Goal: Task Accomplishment & Management: Complete application form

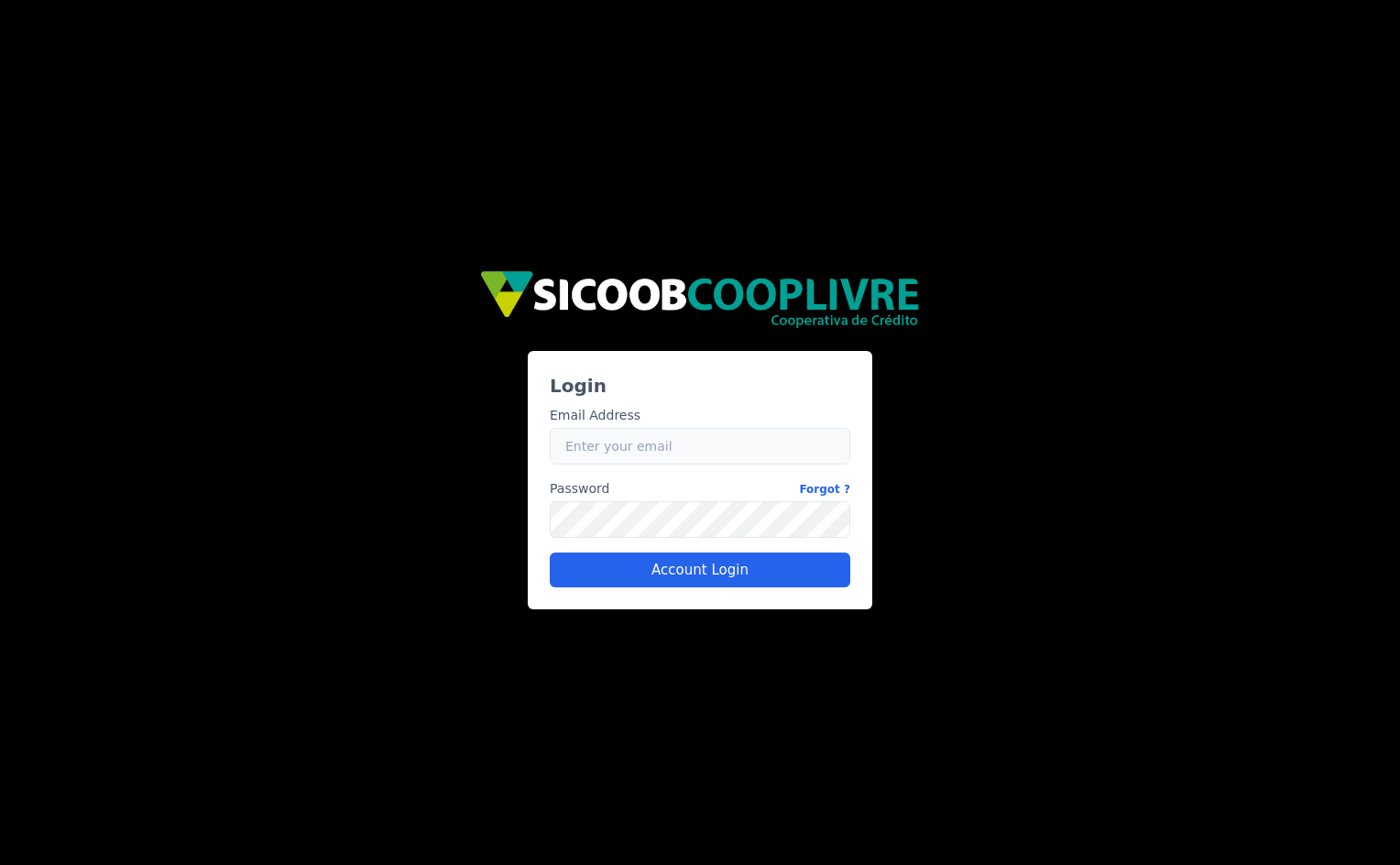
click at [671, 455] on input "Email" at bounding box center [700, 446] width 300 height 37
type input "[EMAIL_ADDRESS][PERSON_NAME][DOMAIN_NAME]"
click at [704, 563] on button "Account Login" at bounding box center [700, 570] width 300 height 35
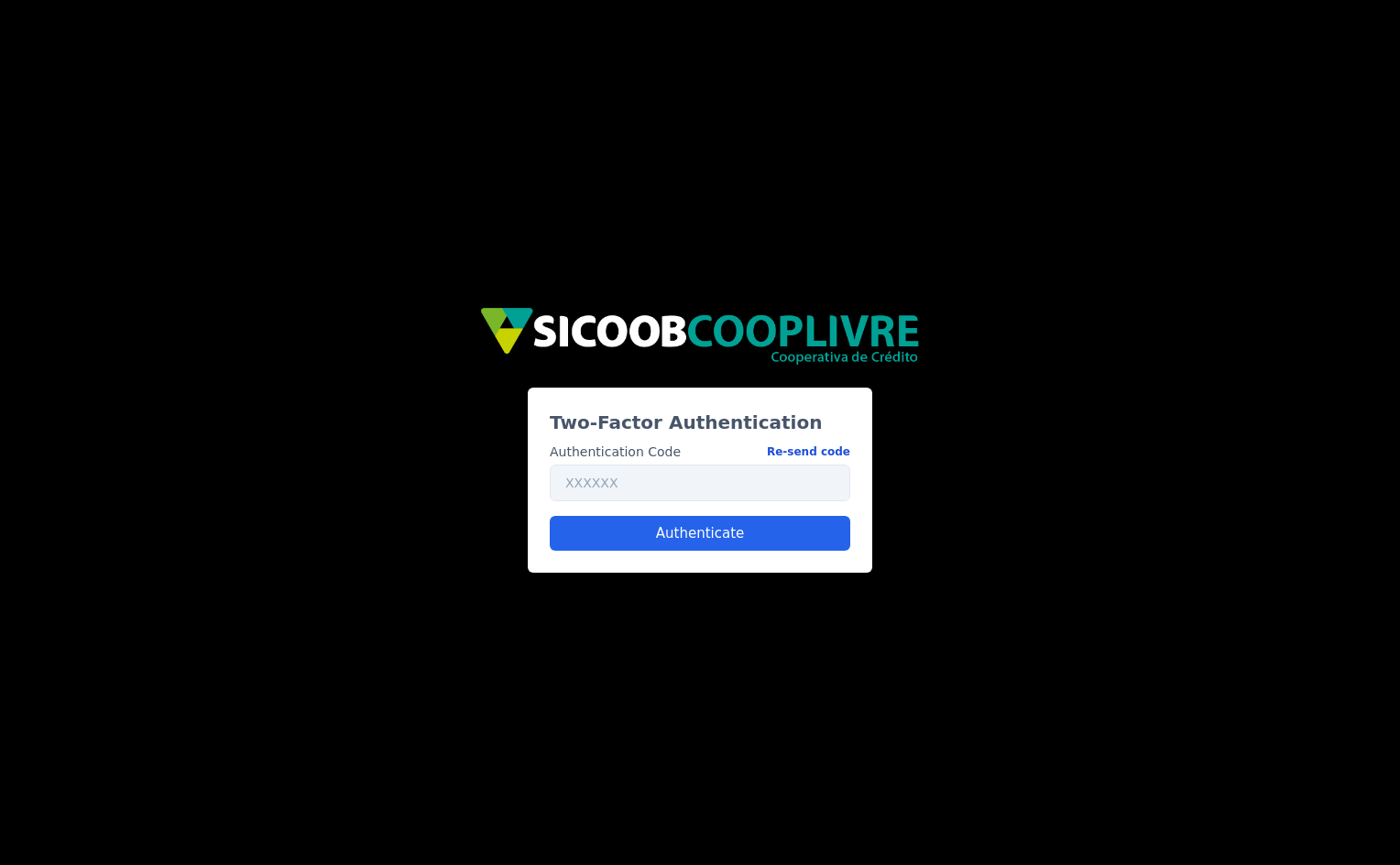
click at [810, 450] on button "Re-send code" at bounding box center [808, 452] width 84 height 19
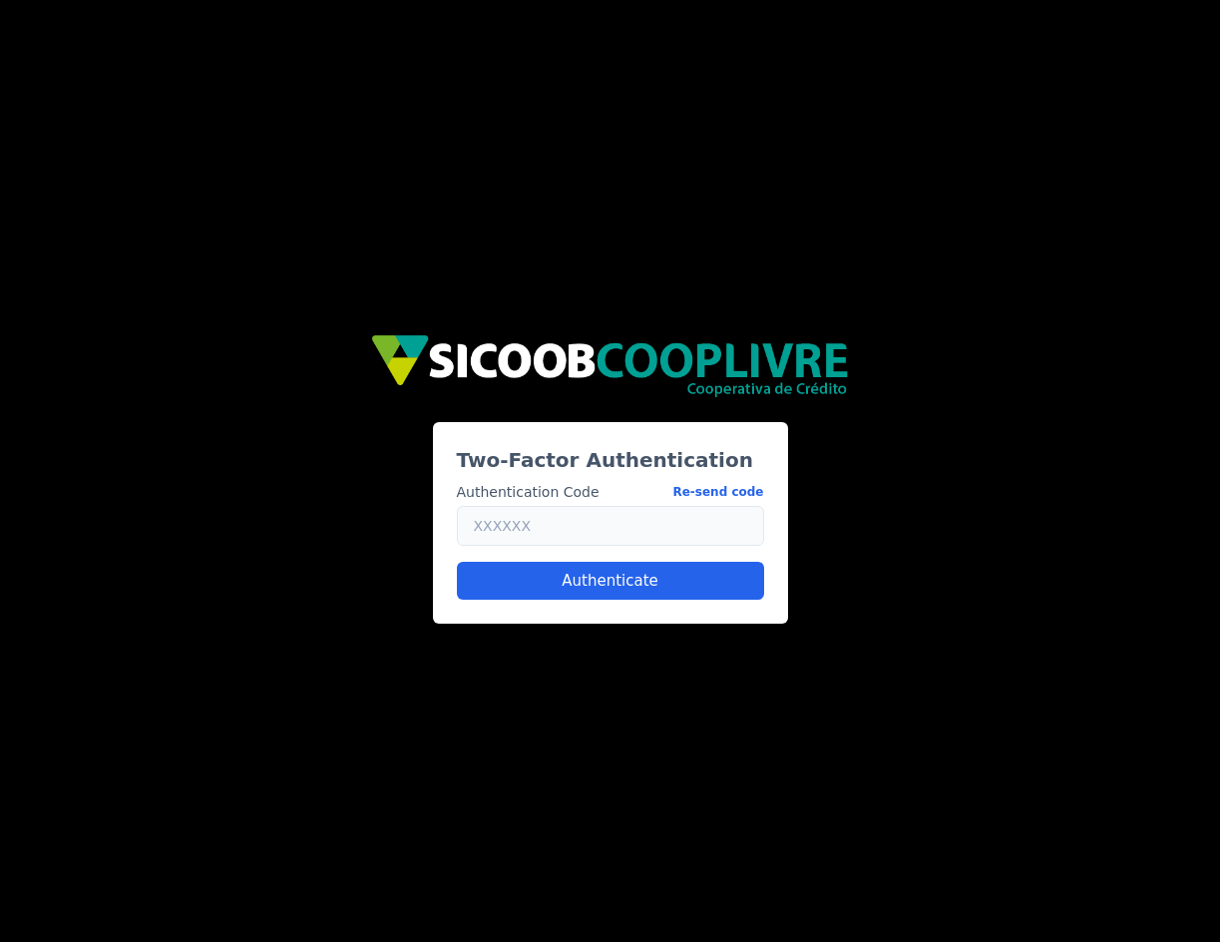
click at [589, 531] on input "text" at bounding box center [610, 526] width 307 height 40
paste input "818940"
type input "818940"
click at [583, 581] on button "Authenticate" at bounding box center [610, 581] width 307 height 38
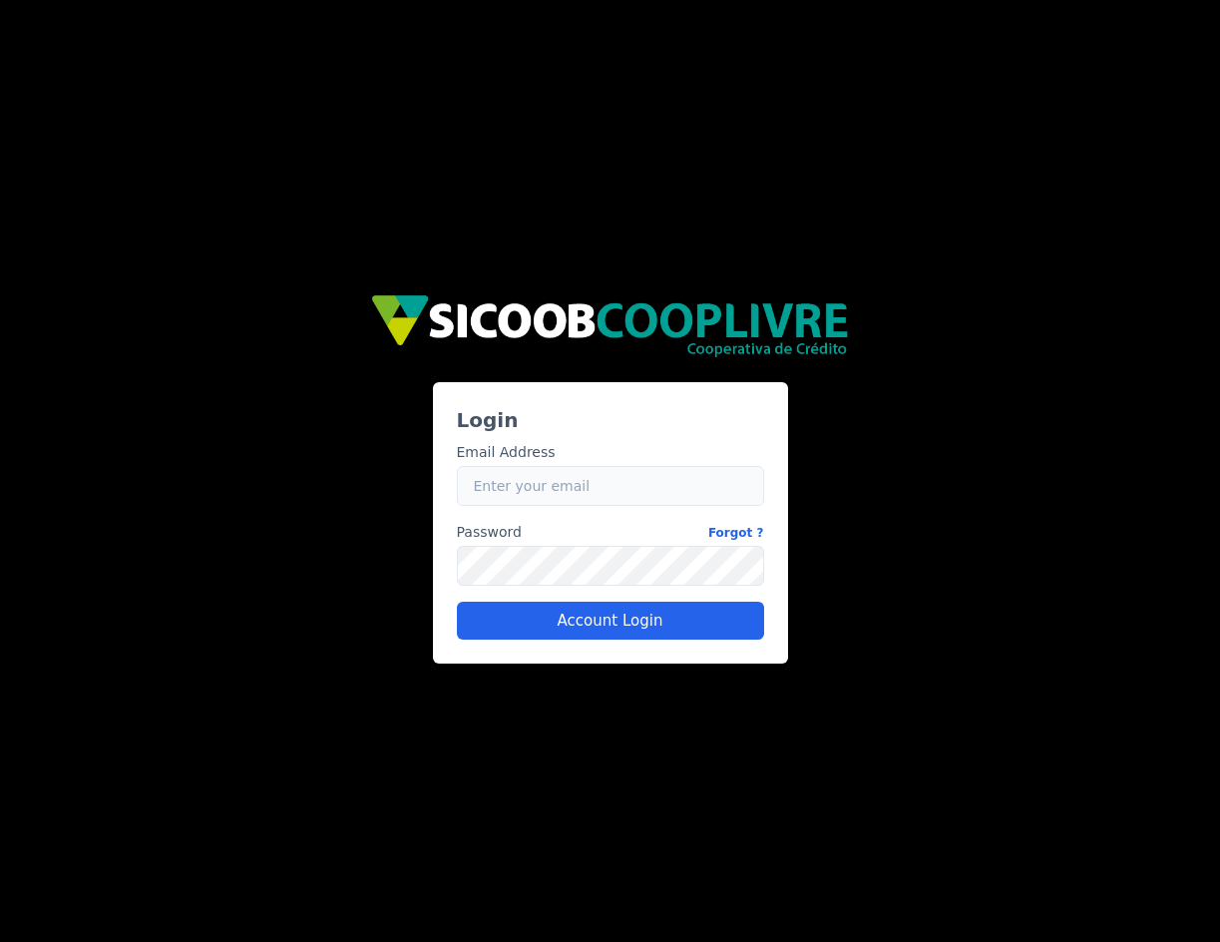
click at [525, 498] on input "Email" at bounding box center [610, 486] width 307 height 40
type input "caio.castro+sicoob2@fluna.io"
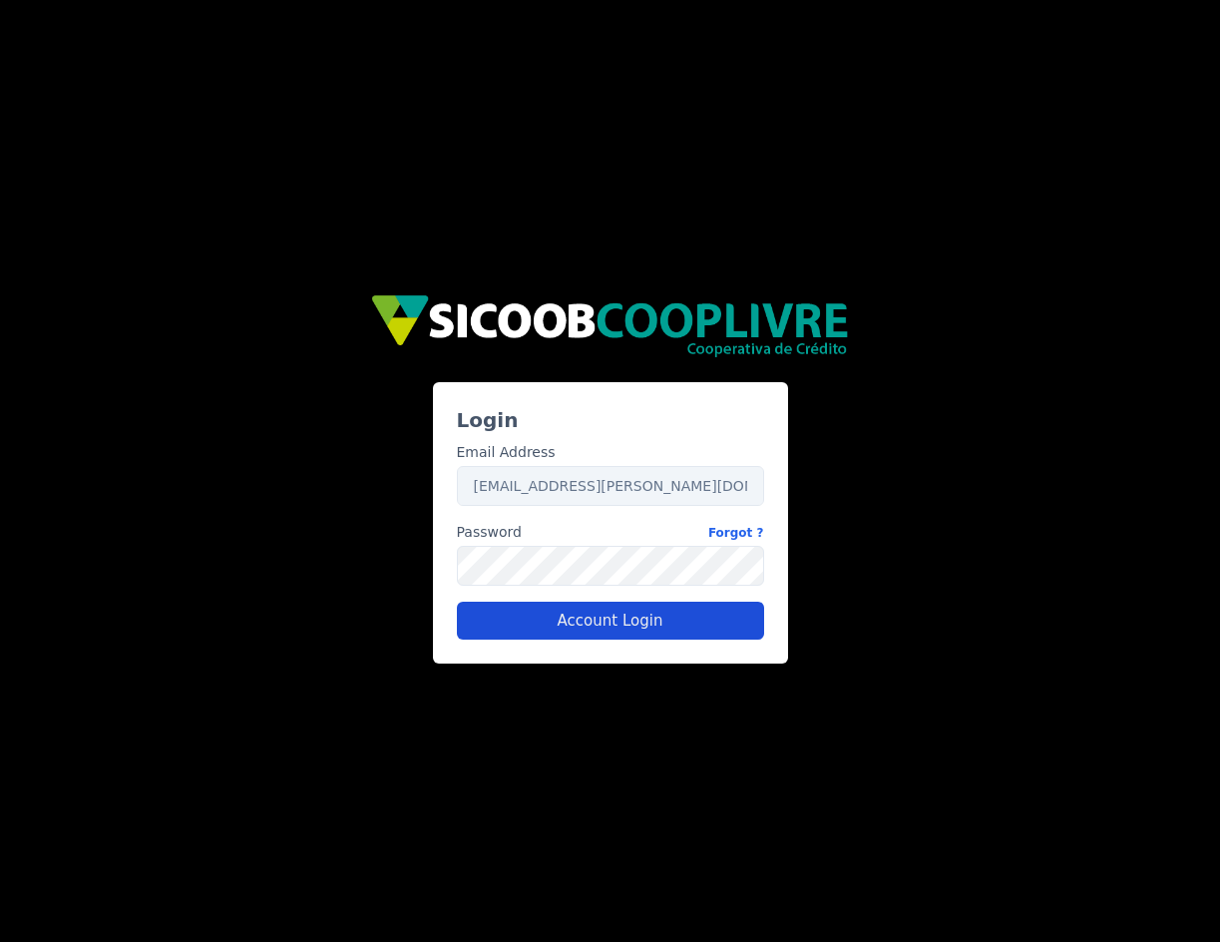
click at [557, 619] on button "Account Login" at bounding box center [610, 621] width 307 height 38
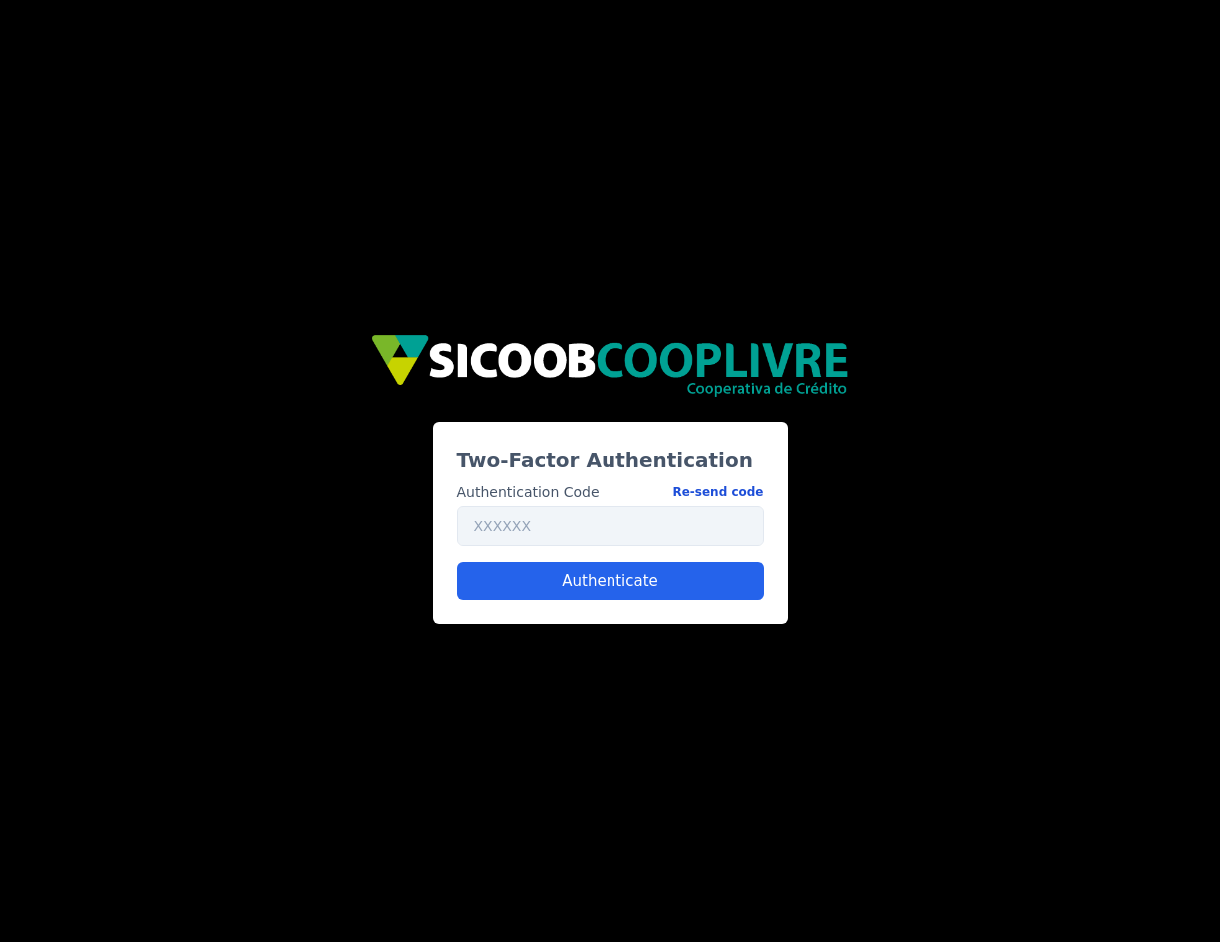
click at [728, 493] on button "Re-send code" at bounding box center [717, 492] width 91 height 21
click at [568, 540] on input "text" at bounding box center [610, 526] width 307 height 40
paste input "875101"
type input "875101"
click at [564, 588] on button "Authenticate" at bounding box center [610, 581] width 307 height 38
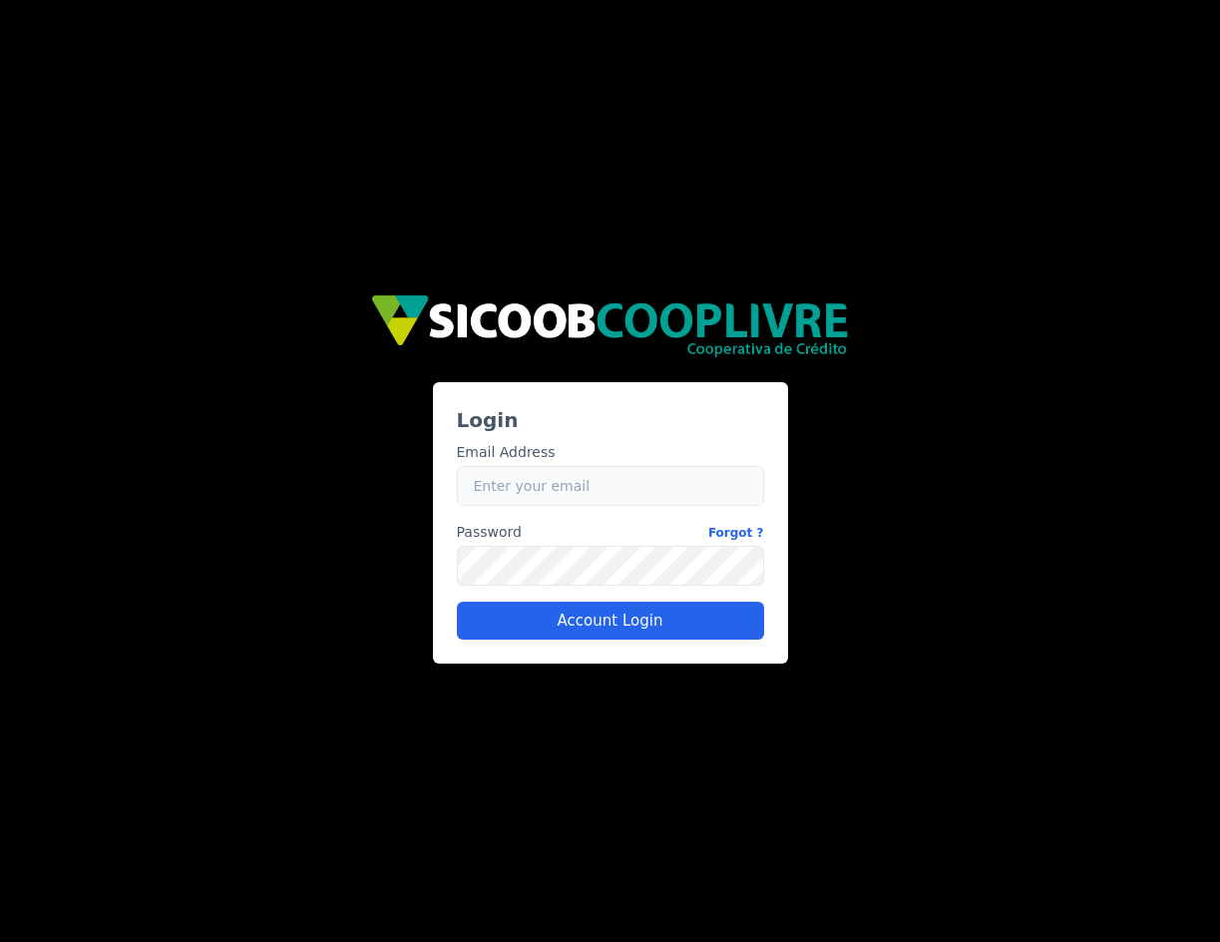
click at [581, 489] on input "Email" at bounding box center [610, 486] width 307 height 40
type input "caio.castro+sicoob2@fluna.io"
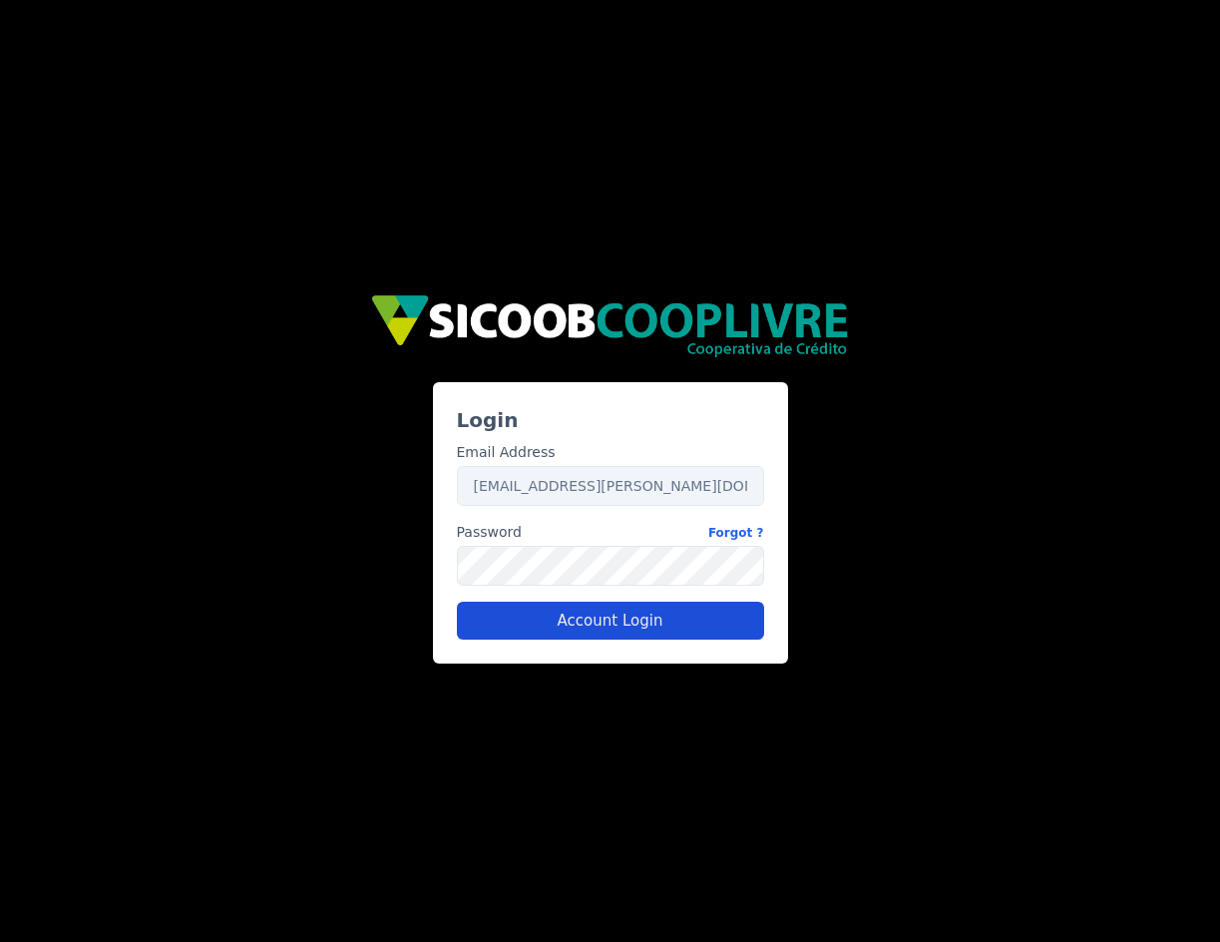
click at [636, 626] on button "Account Login" at bounding box center [610, 621] width 307 height 38
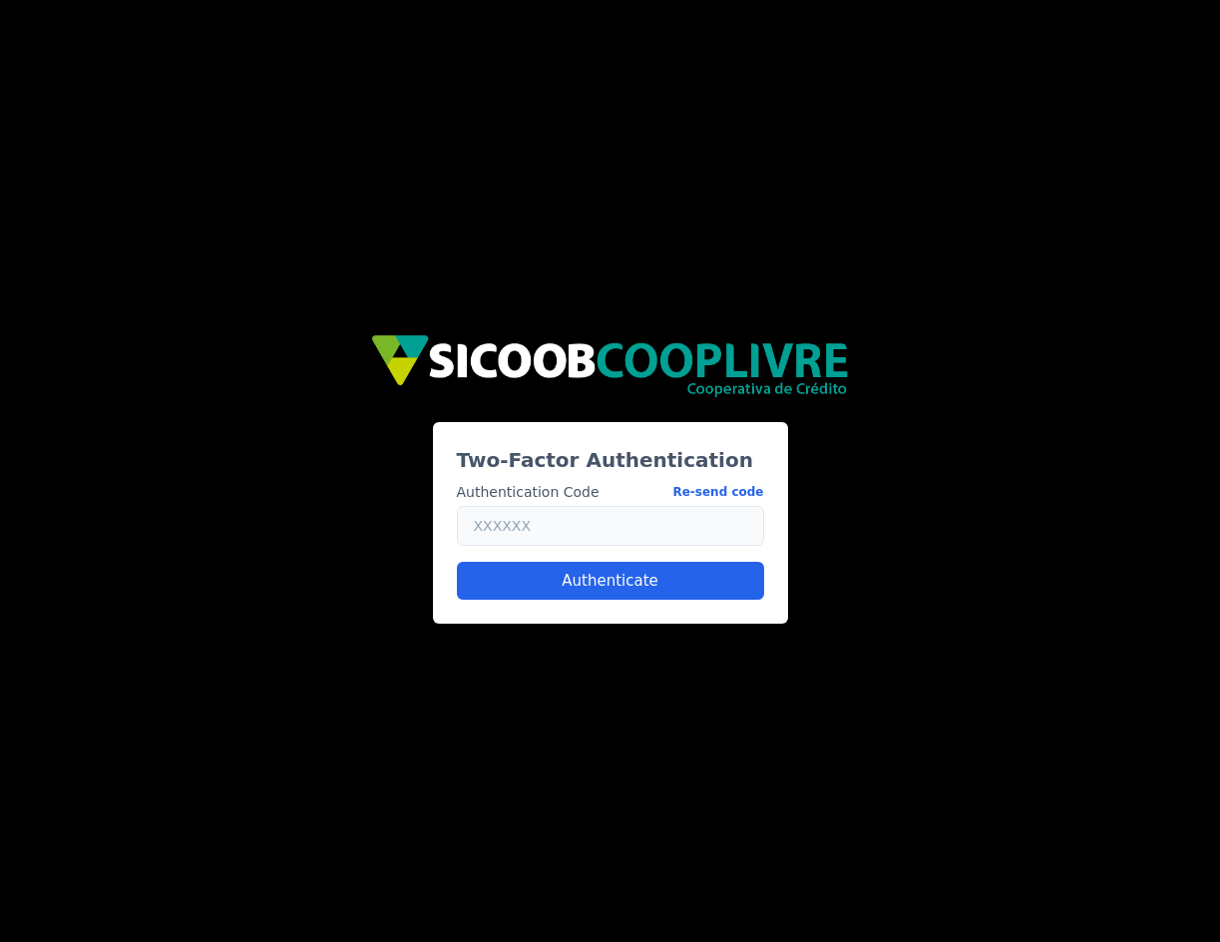
click at [548, 523] on input "text" at bounding box center [610, 526] width 307 height 40
click at [744, 490] on button "Re-send code" at bounding box center [717, 492] width 91 height 21
click at [547, 516] on input "text" at bounding box center [610, 526] width 307 height 40
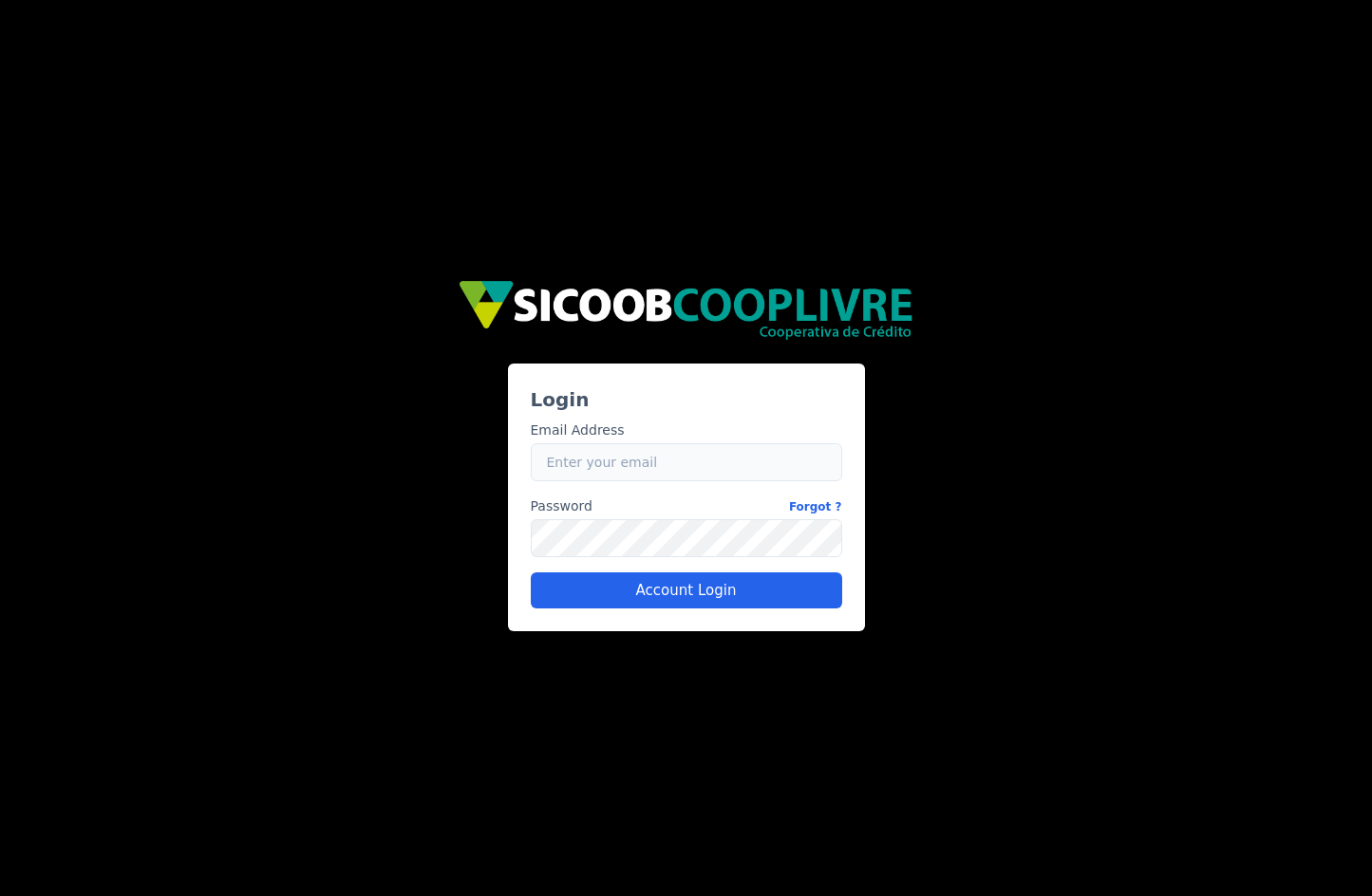
click at [613, 466] on input "Email" at bounding box center [686, 462] width 311 height 38
type input "rafael.barbosa@fluna.io"
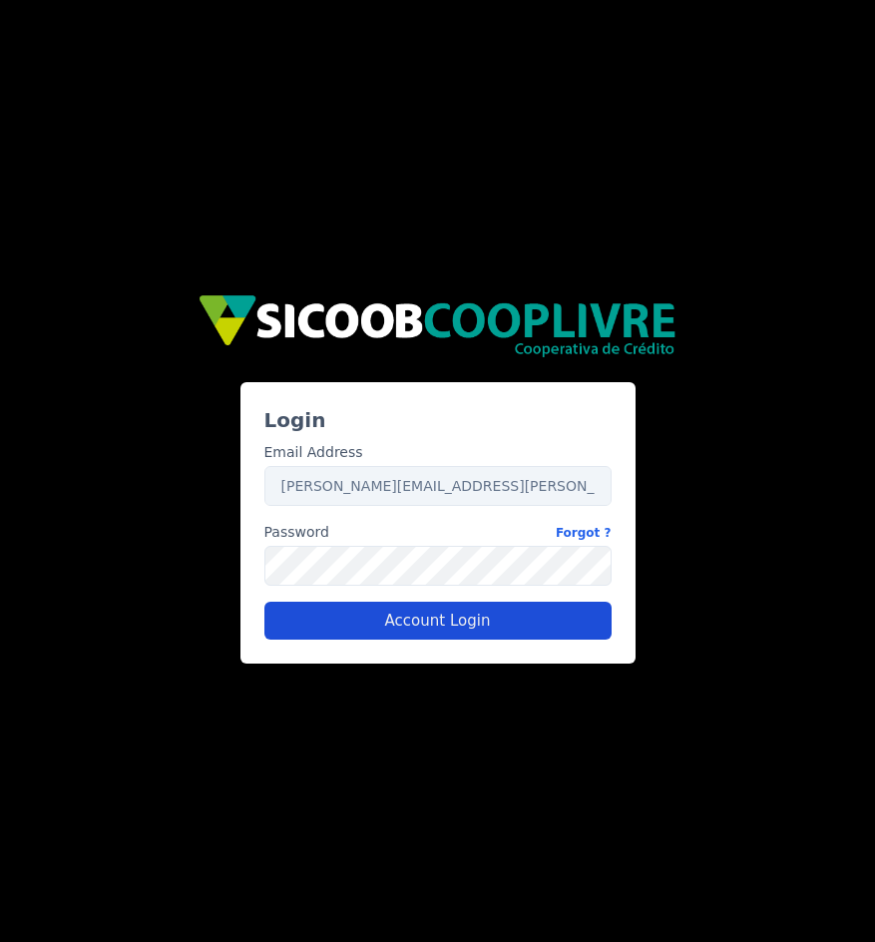
click at [479, 631] on button "Account Login" at bounding box center [437, 621] width 347 height 38
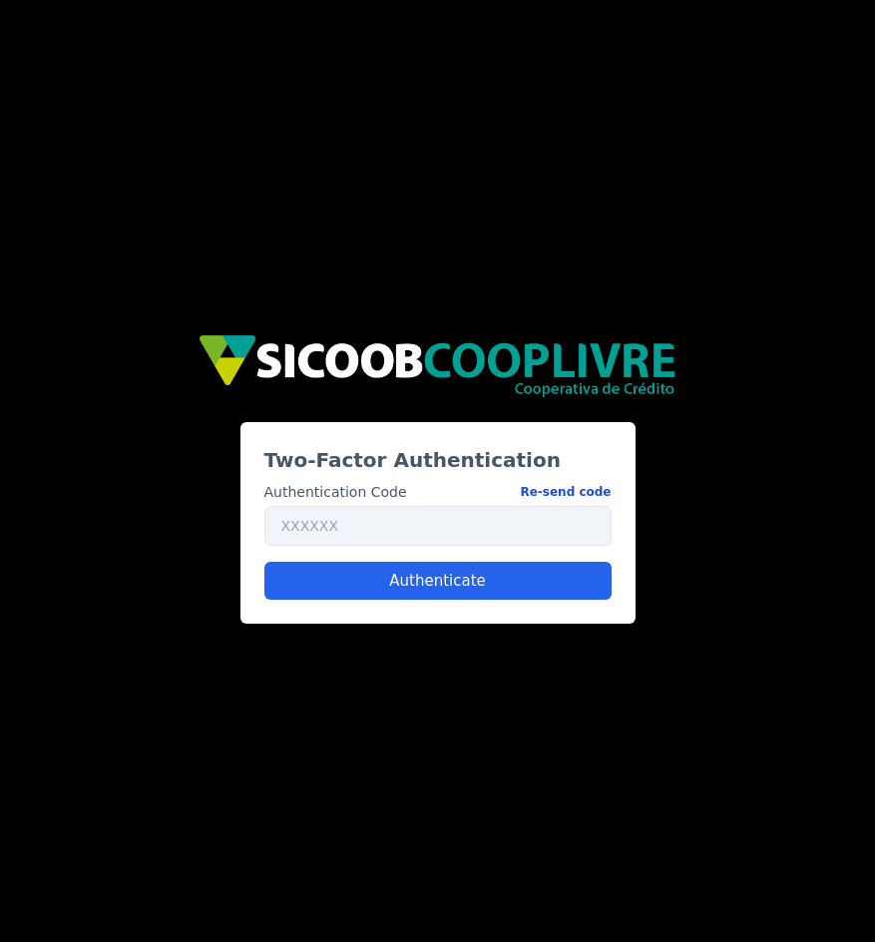
click at [587, 488] on button "Re-send code" at bounding box center [565, 492] width 91 height 21
click at [360, 518] on input "text" at bounding box center [437, 526] width 347 height 40
paste input "735523"
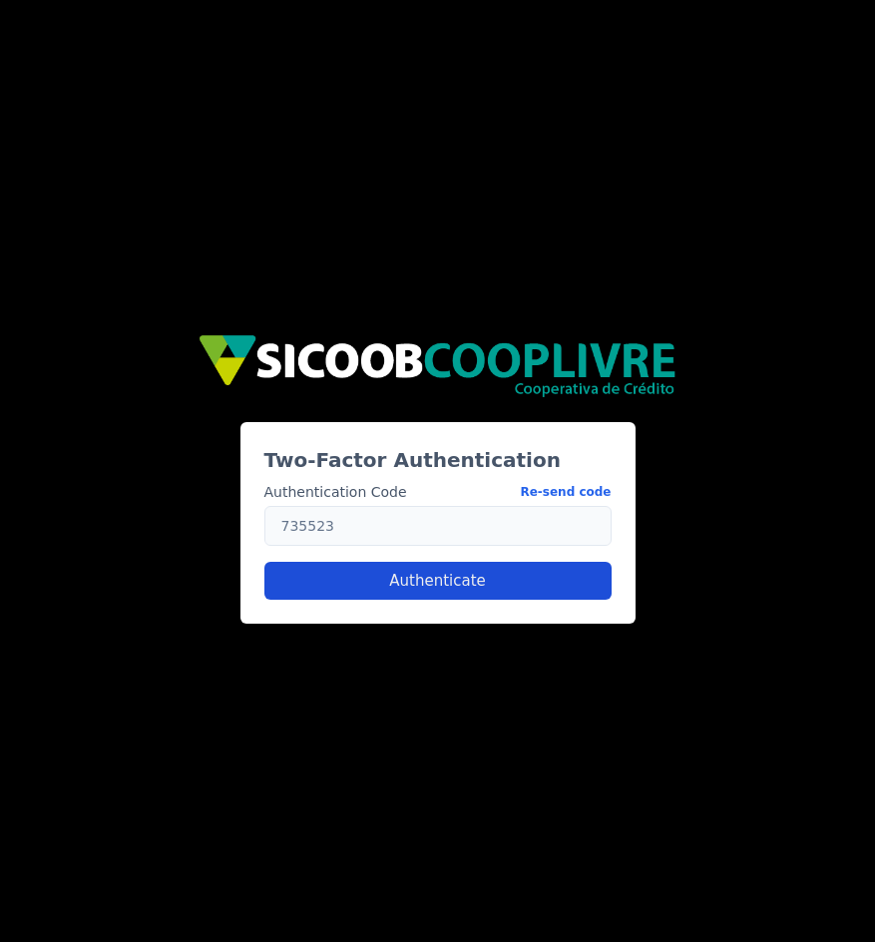
type input "735523"
click at [462, 591] on button "Authenticate" at bounding box center [437, 581] width 347 height 38
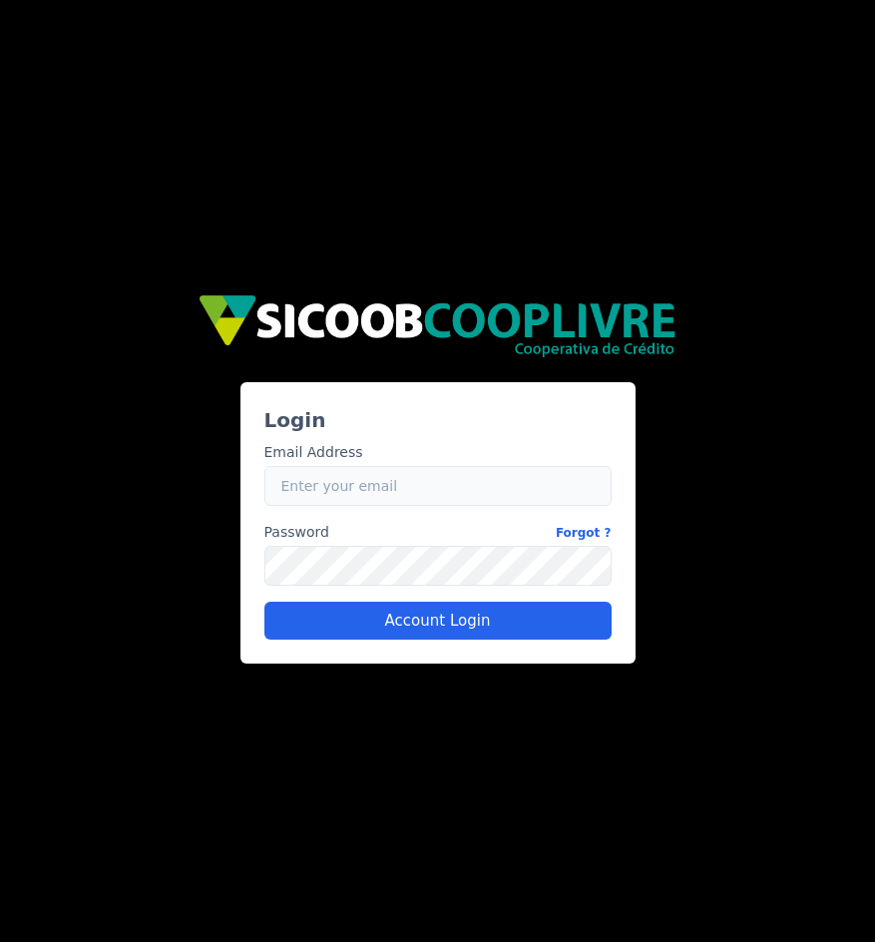
click at [304, 477] on input "Email" at bounding box center [437, 486] width 347 height 40
type input "caio.castro+sicoob2@fluna.io"
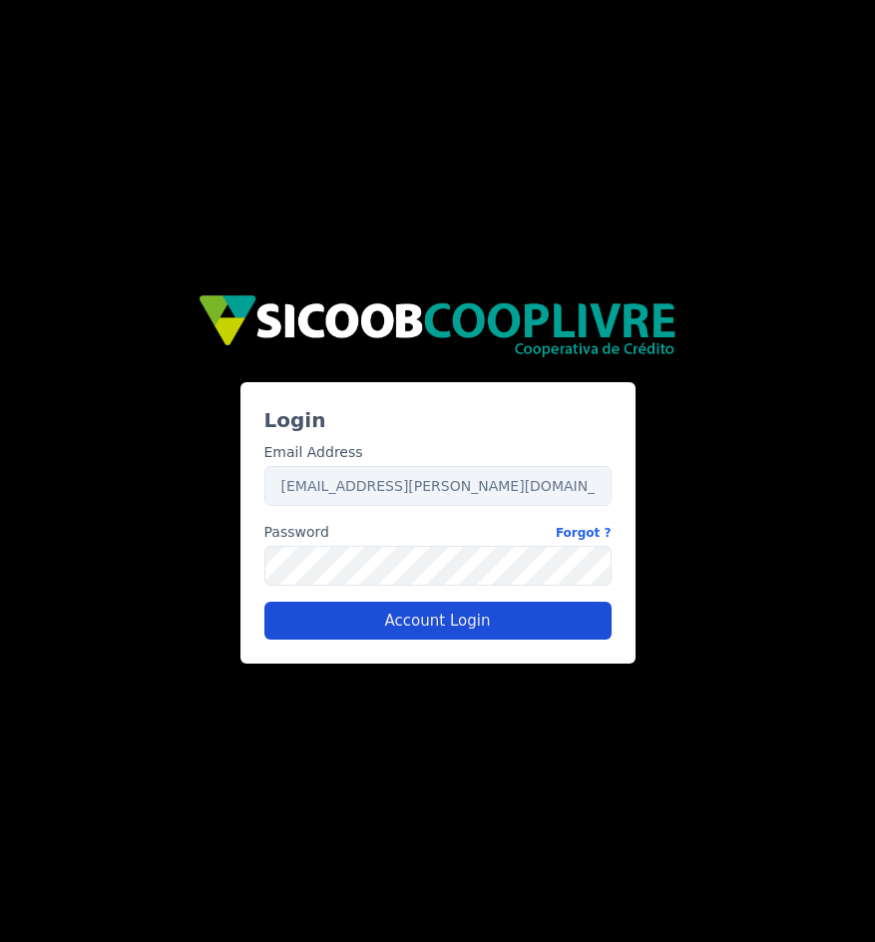
click at [402, 620] on button "Account Login" at bounding box center [437, 621] width 347 height 38
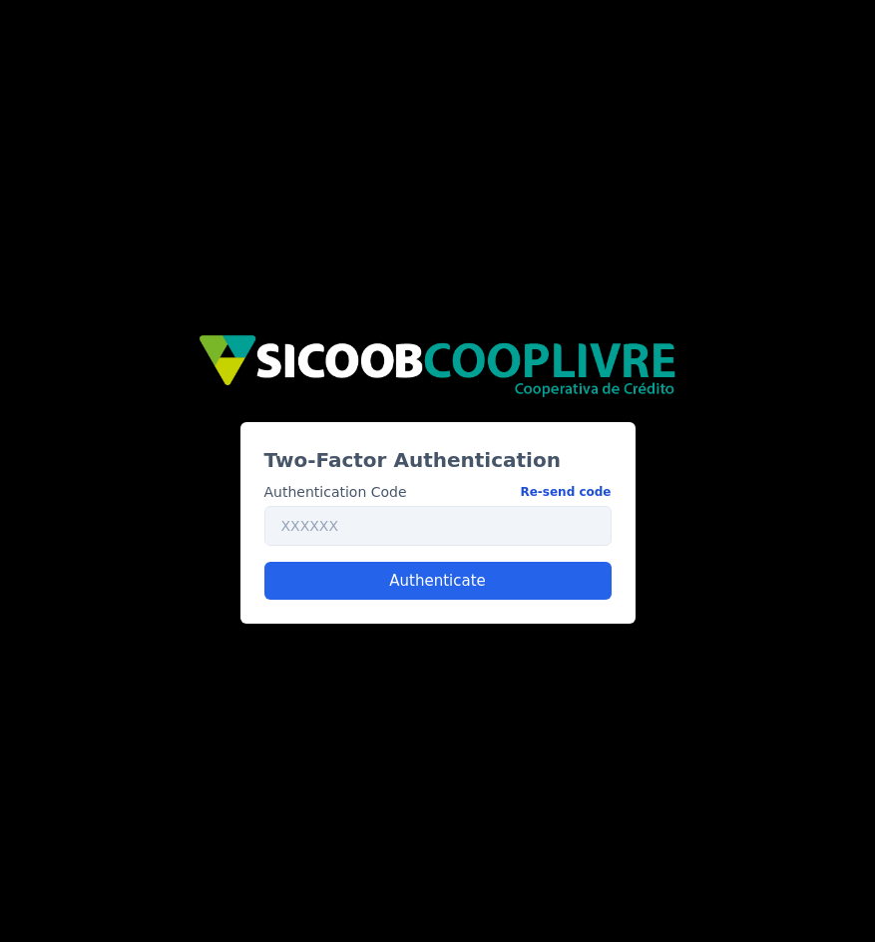
click at [570, 491] on button "Re-send code" at bounding box center [565, 492] width 91 height 21
click at [367, 543] on input "text" at bounding box center [437, 526] width 347 height 40
paste input "011660"
type input "011660"
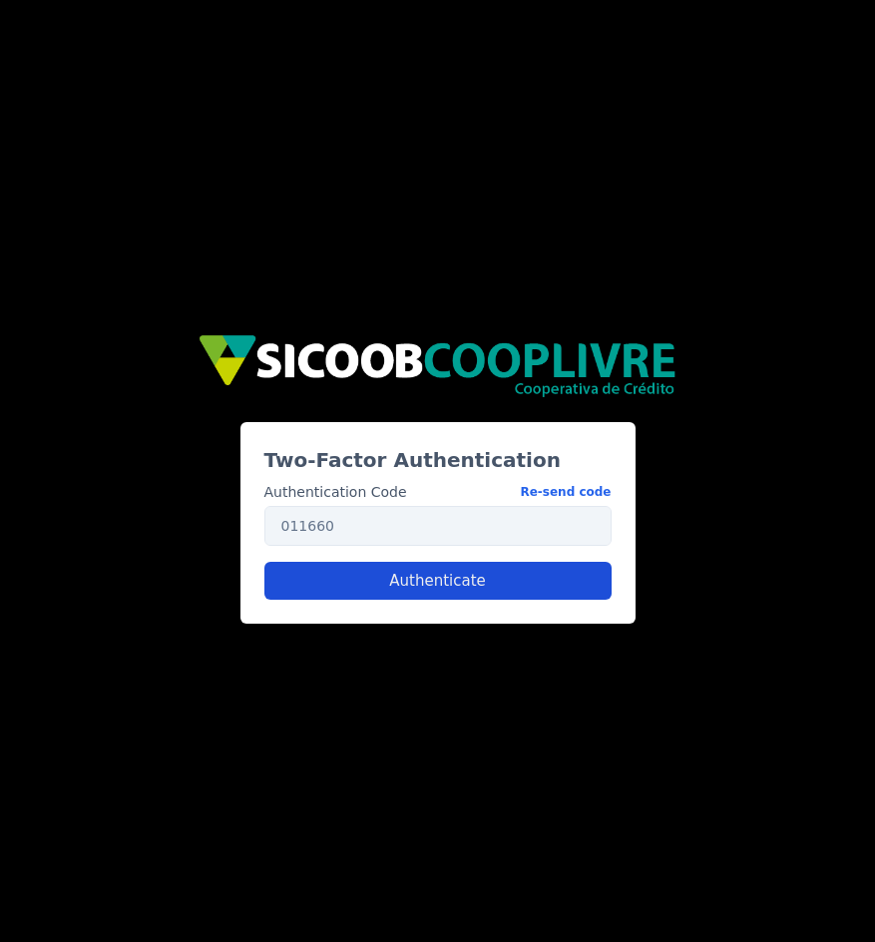
click at [491, 594] on button "Authenticate" at bounding box center [437, 581] width 347 height 38
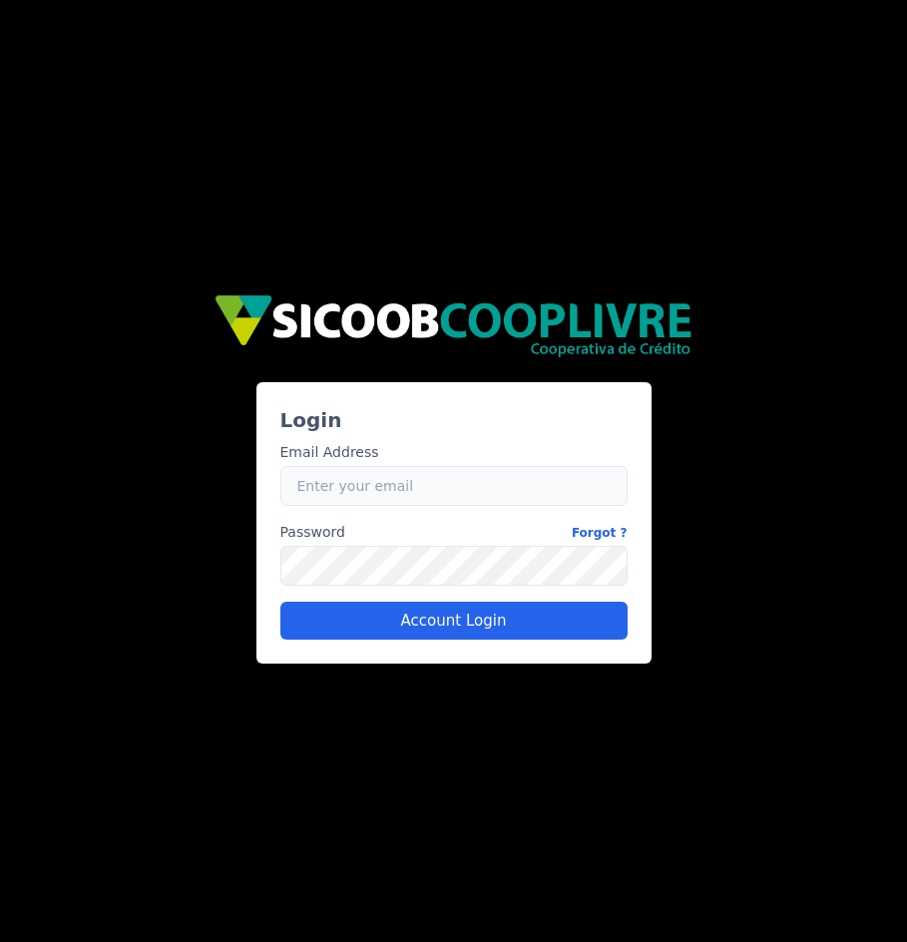
click at [372, 478] on input "Email" at bounding box center [453, 486] width 347 height 40
type input "[EMAIL_ADDRESS][PERSON_NAME][DOMAIN_NAME]"
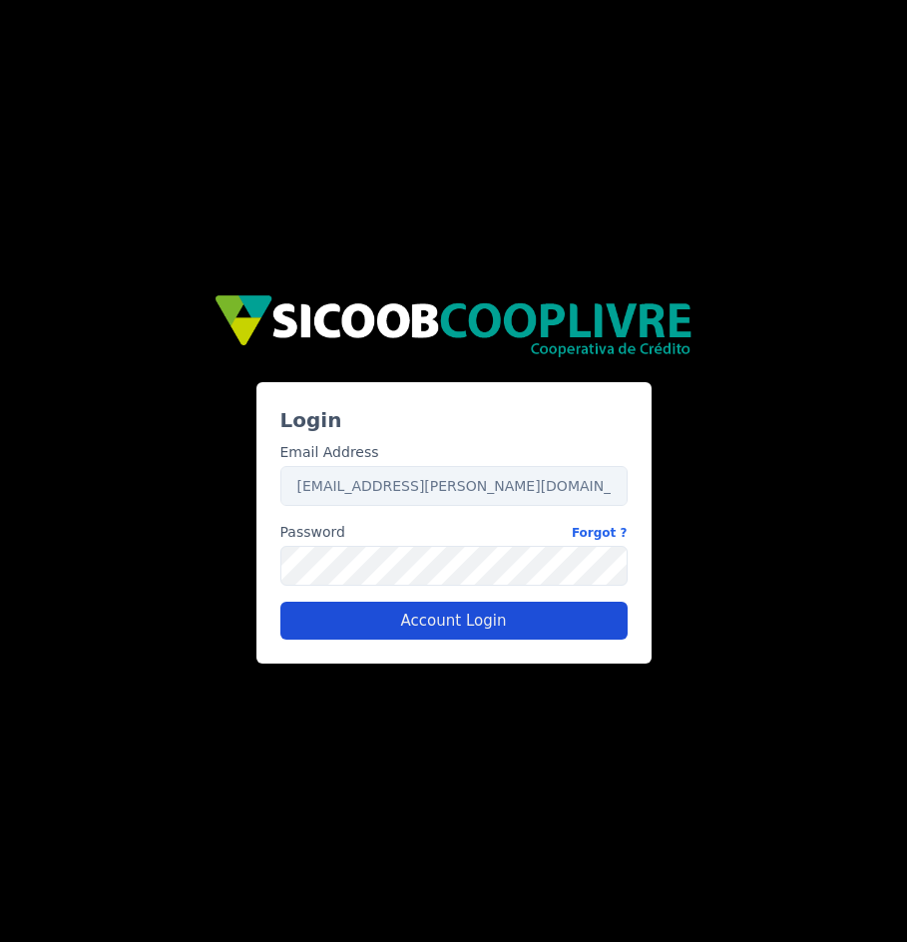
click at [455, 620] on button "Account Login" at bounding box center [453, 621] width 347 height 38
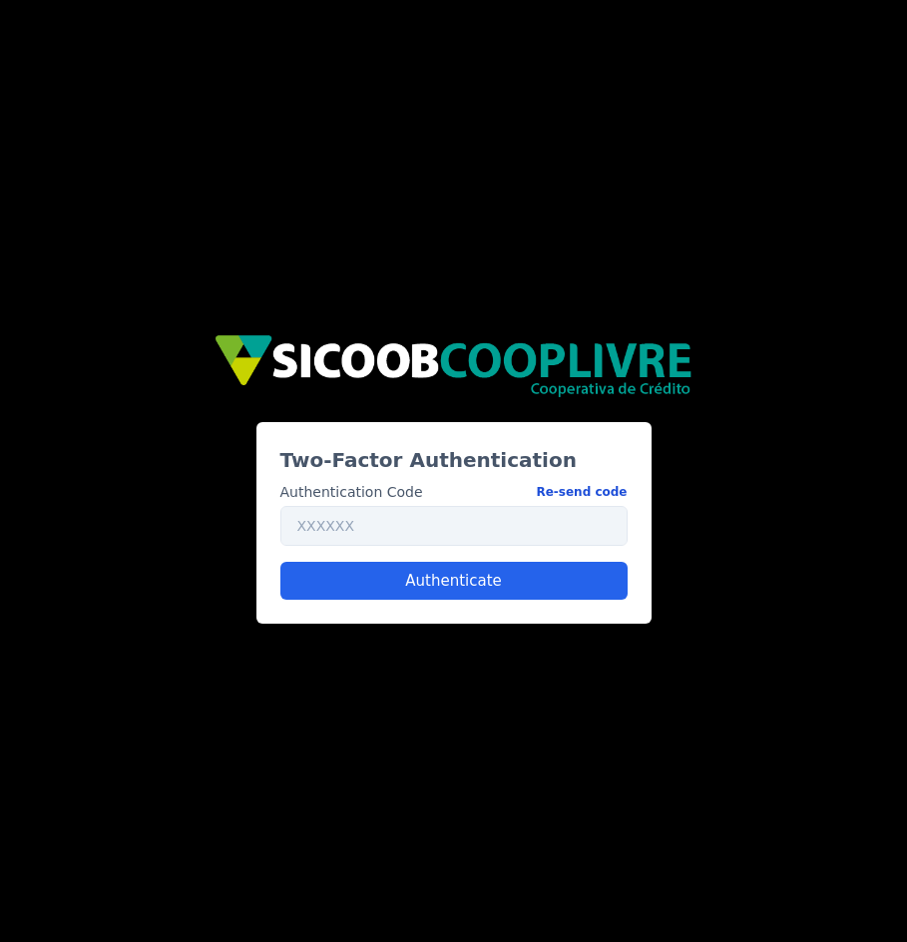
click at [604, 491] on button "Re-send code" at bounding box center [581, 492] width 91 height 21
click at [291, 524] on input "text" at bounding box center [453, 526] width 347 height 40
paste input "490286"
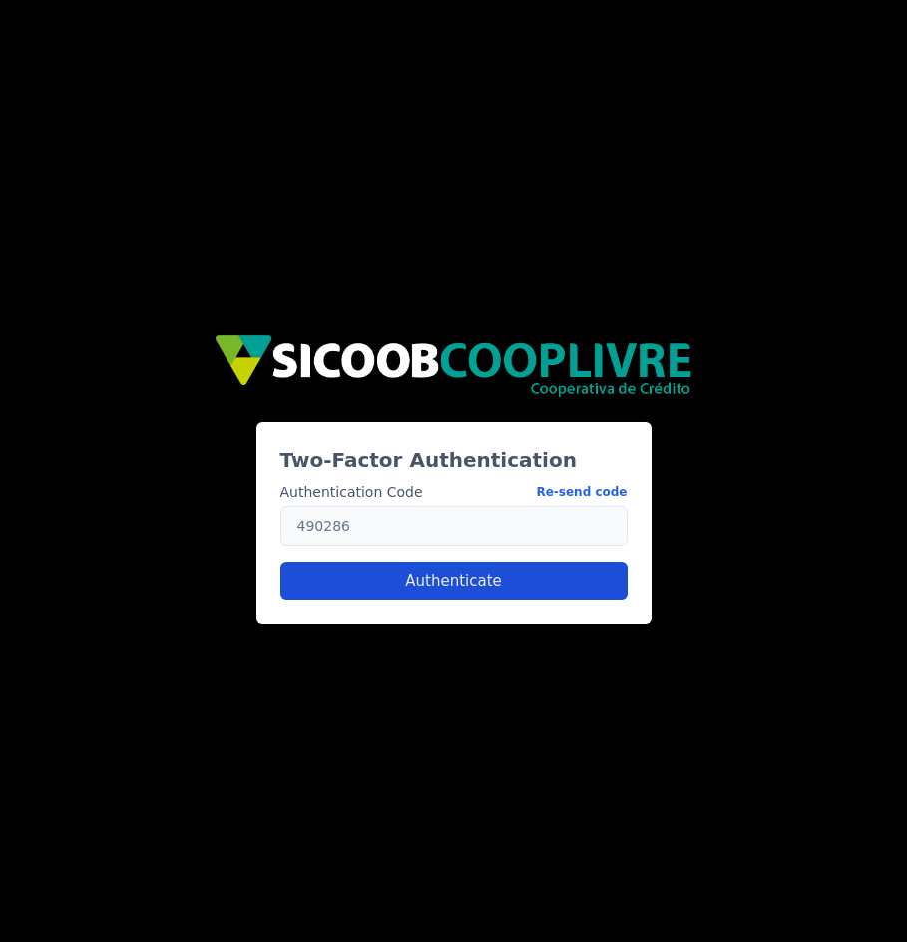
type input "490286"
click at [394, 584] on button "Authenticate" at bounding box center [453, 581] width 347 height 38
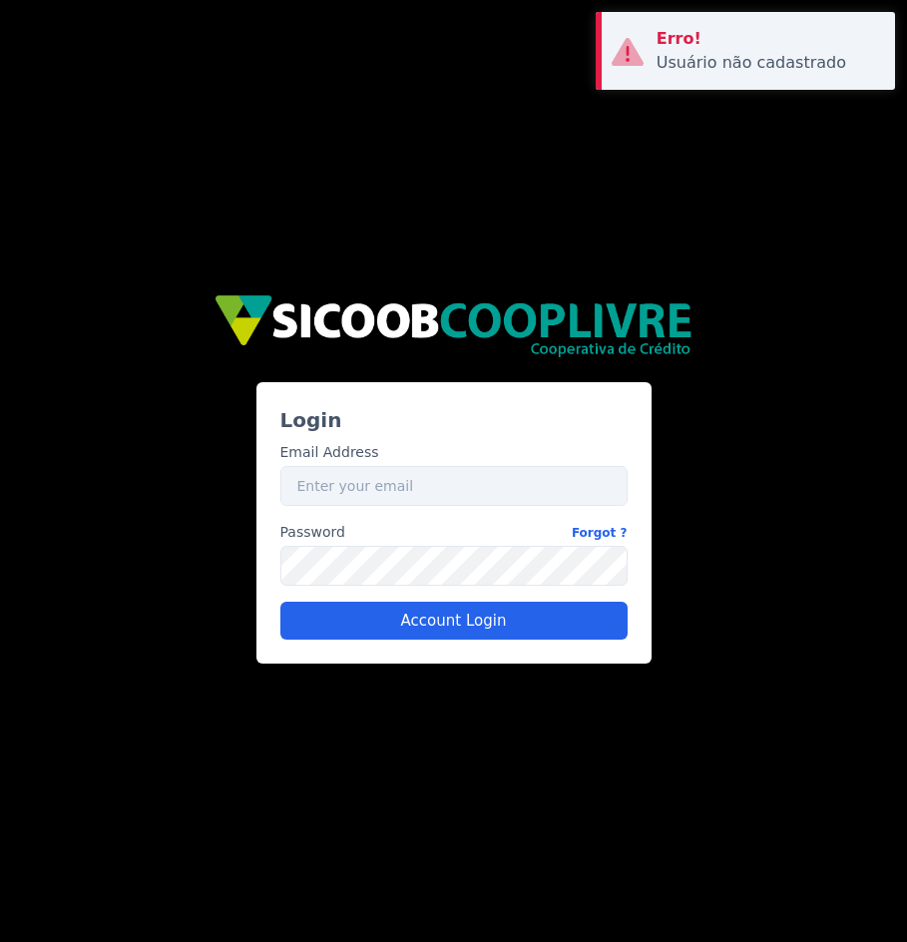
click at [751, 50] on div "Erro!" at bounding box center [767, 39] width 223 height 24
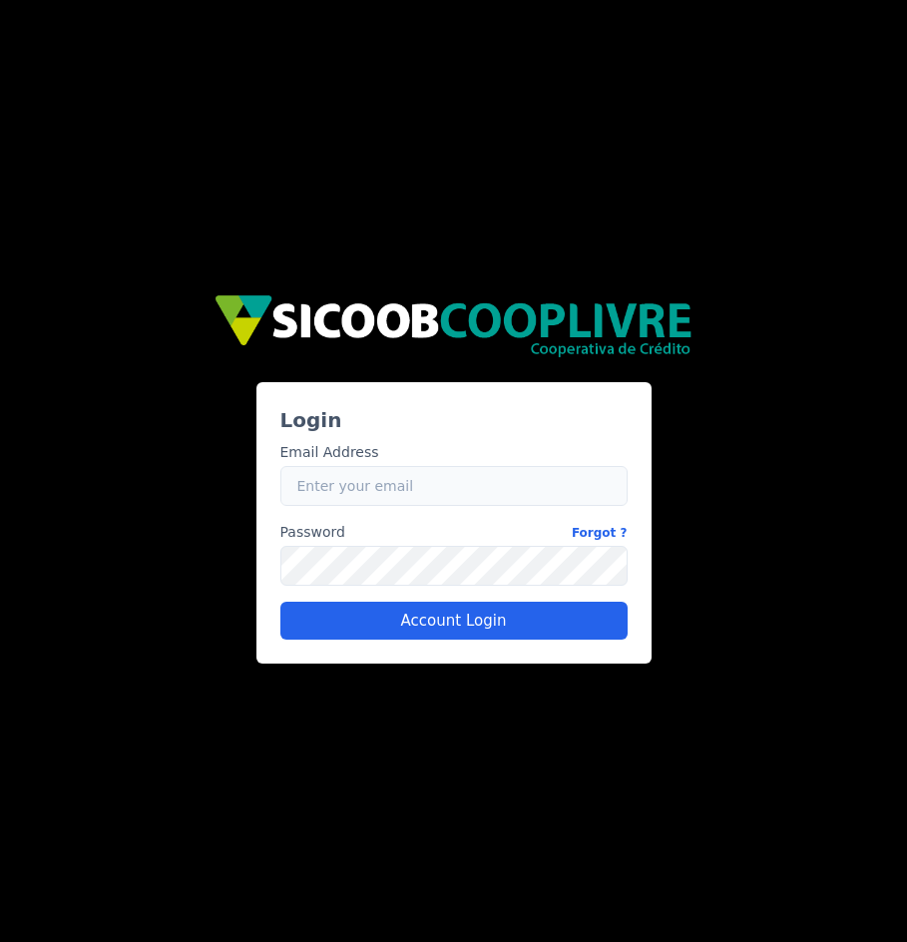
click at [439, 482] on input "Email" at bounding box center [453, 486] width 347 height 40
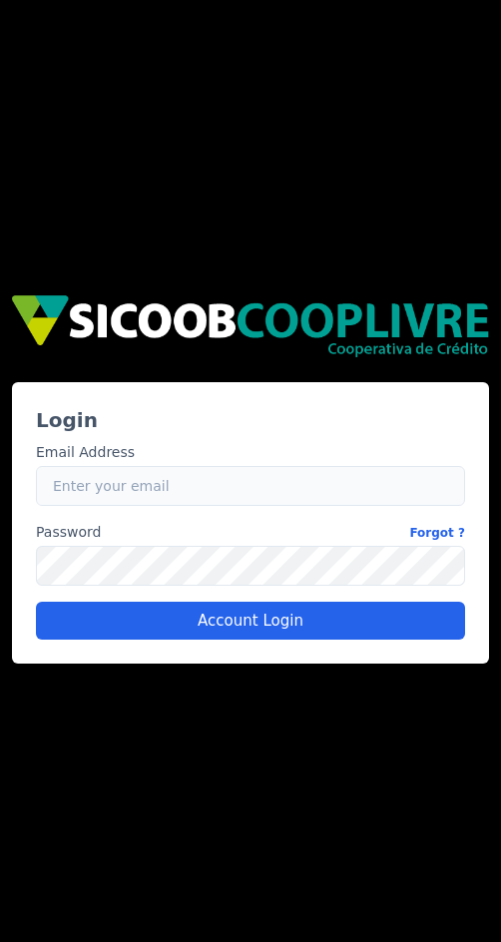
click at [150, 499] on input "Email" at bounding box center [250, 486] width 429 height 40
type input "[EMAIL_ADDRESS][PERSON_NAME][DOMAIN_NAME]"
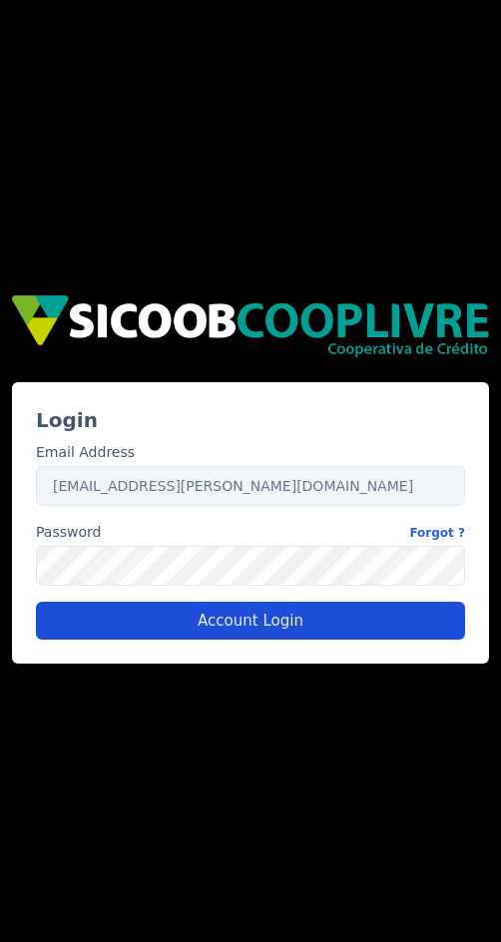
click at [185, 619] on button "Account Login" at bounding box center [250, 621] width 429 height 38
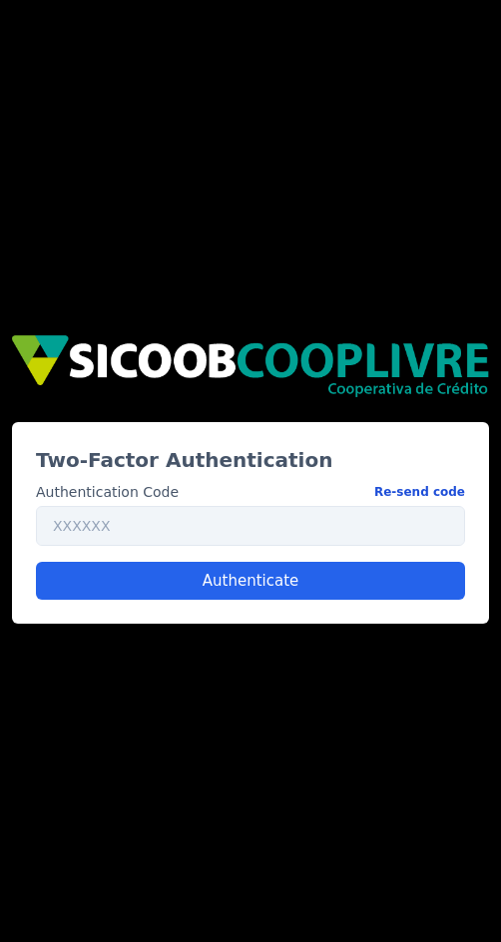
click at [418, 496] on button "Re-send code" at bounding box center [419, 492] width 91 height 21
click at [138, 521] on input "text" at bounding box center [250, 526] width 429 height 40
paste input "302677"
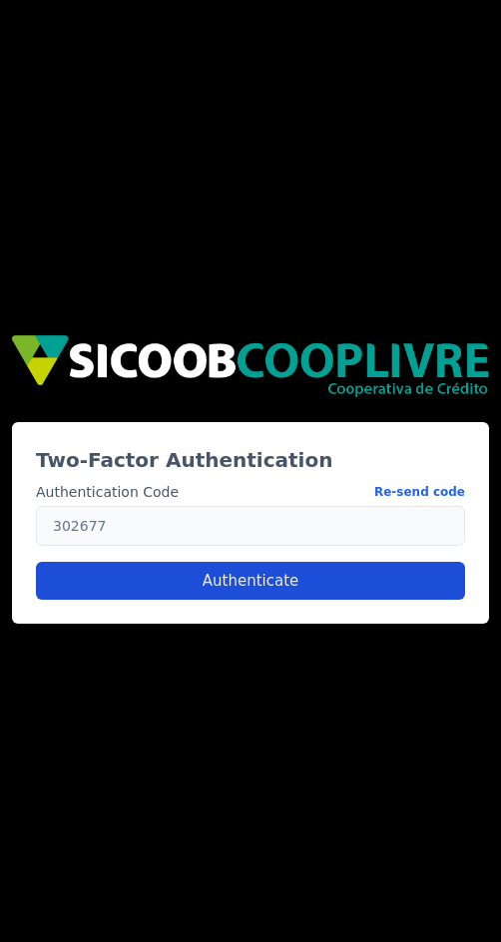
type input "302677"
click at [216, 590] on button "Authenticate" at bounding box center [250, 581] width 429 height 38
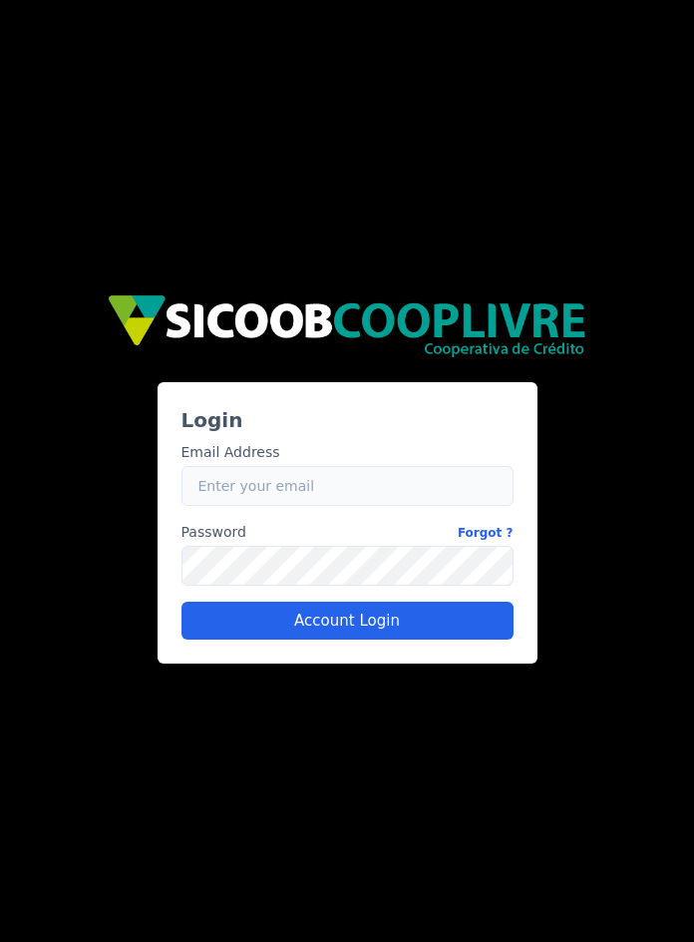
click at [289, 488] on input "Email" at bounding box center [348, 486] width 332 height 40
type input "[EMAIL_ADDRESS][PERSON_NAME][DOMAIN_NAME]"
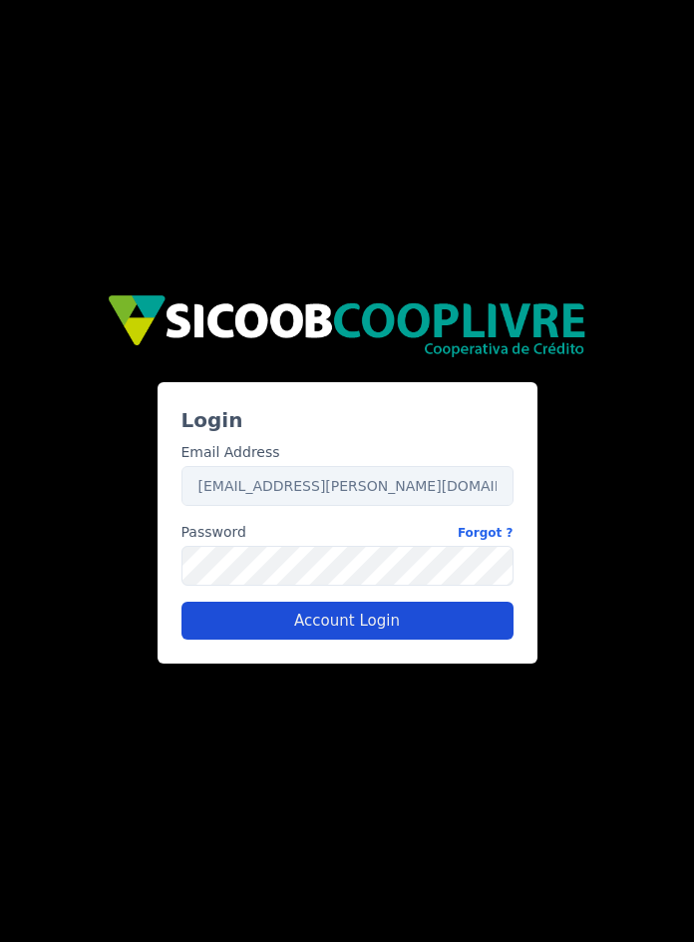
click at [282, 621] on button "Account Login" at bounding box center [348, 621] width 332 height 38
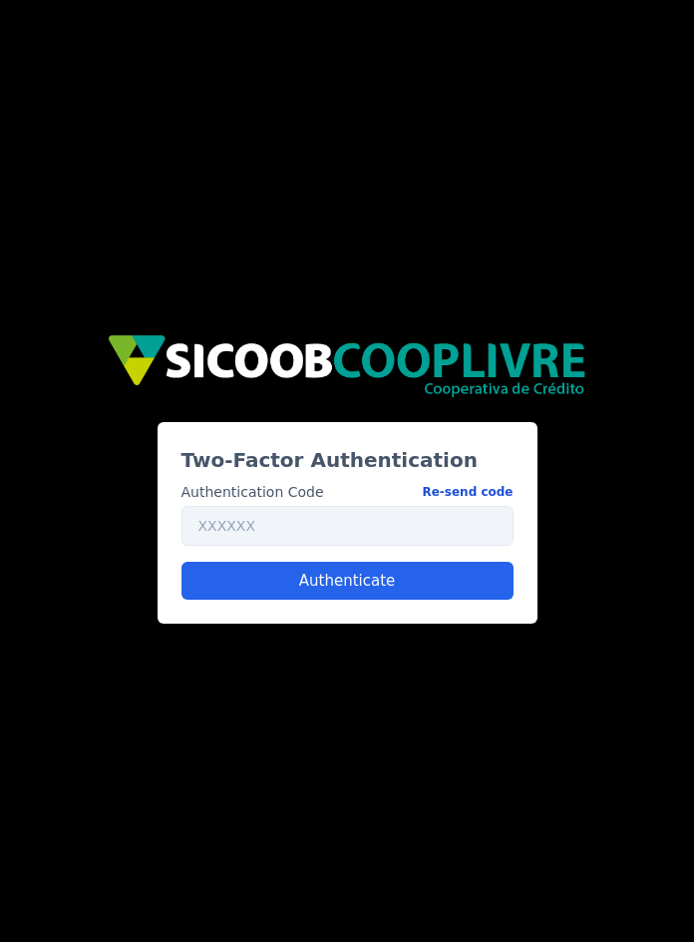
click at [464, 494] on button "Re-send code" at bounding box center [467, 492] width 91 height 21
click at [239, 527] on input "text" at bounding box center [348, 526] width 332 height 40
paste input "317259"
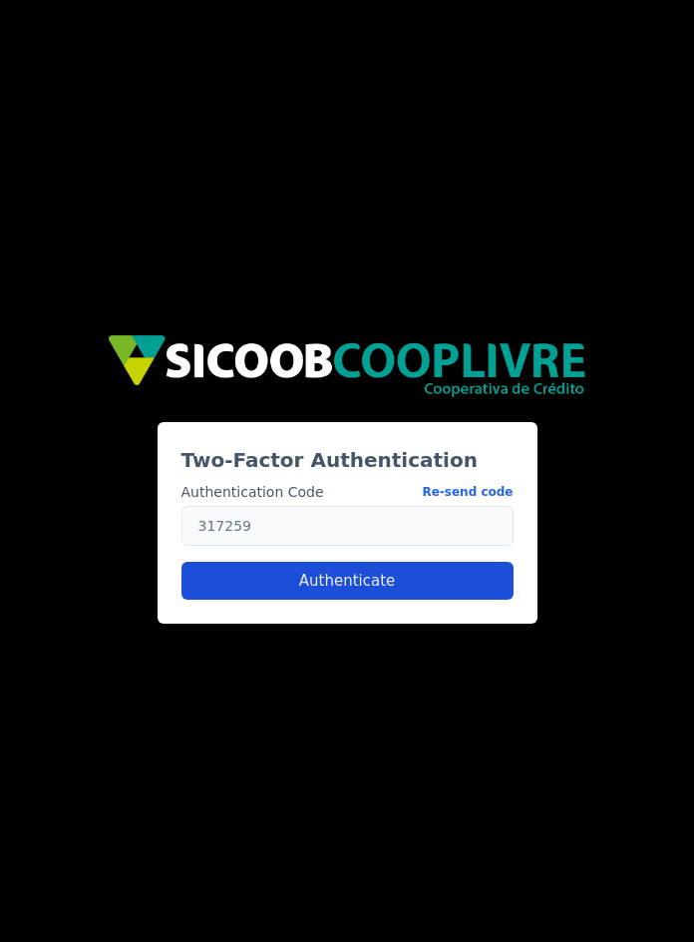
type input "317259"
click at [417, 585] on button "Authenticate" at bounding box center [348, 581] width 332 height 38
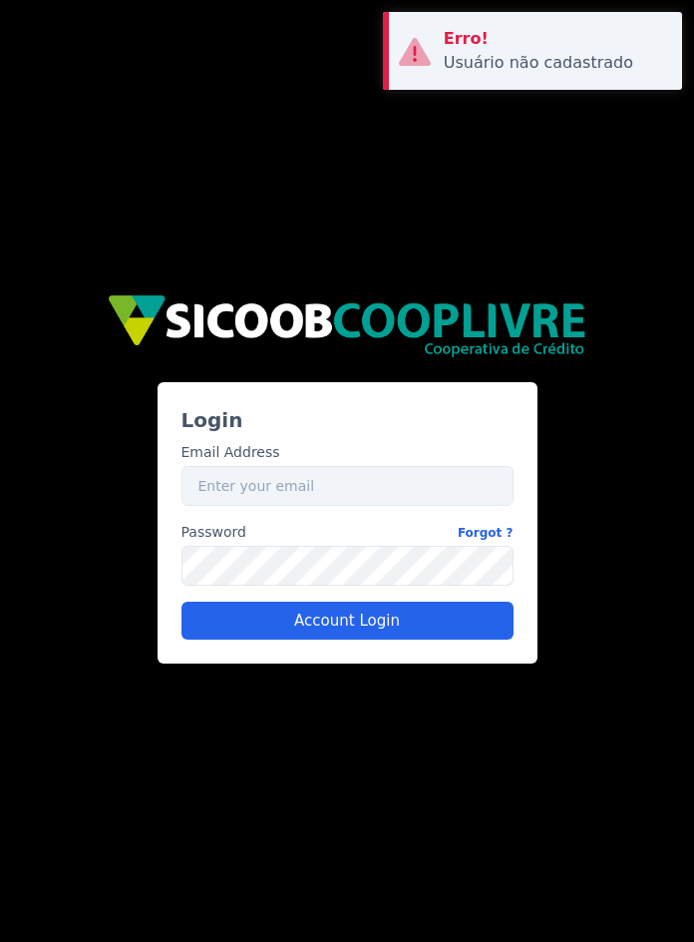
click at [466, 70] on div "Usuário não cadastrado" at bounding box center [555, 63] width 223 height 24
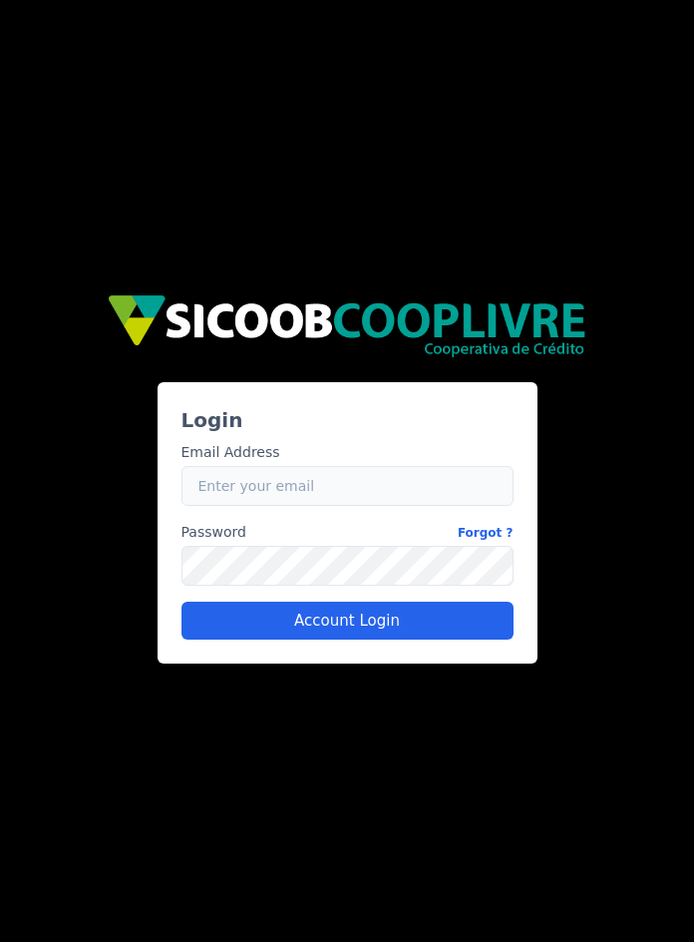
click at [272, 485] on input "Email" at bounding box center [348, 486] width 332 height 40
type input "[EMAIL_ADDRESS][PERSON_NAME][DOMAIN_NAME]"
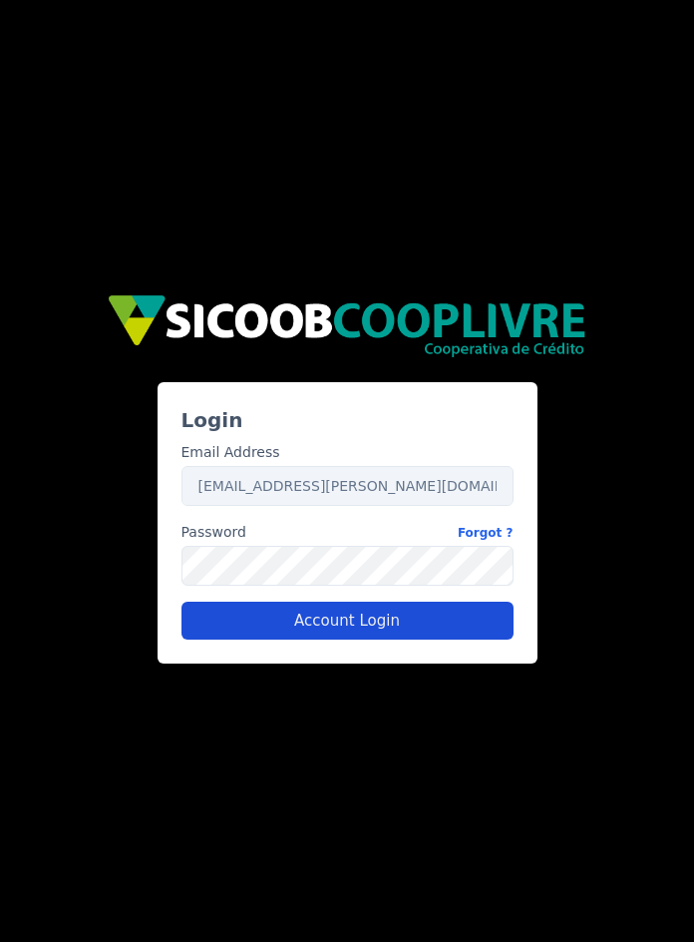
click at [345, 622] on button "Account Login" at bounding box center [348, 621] width 332 height 38
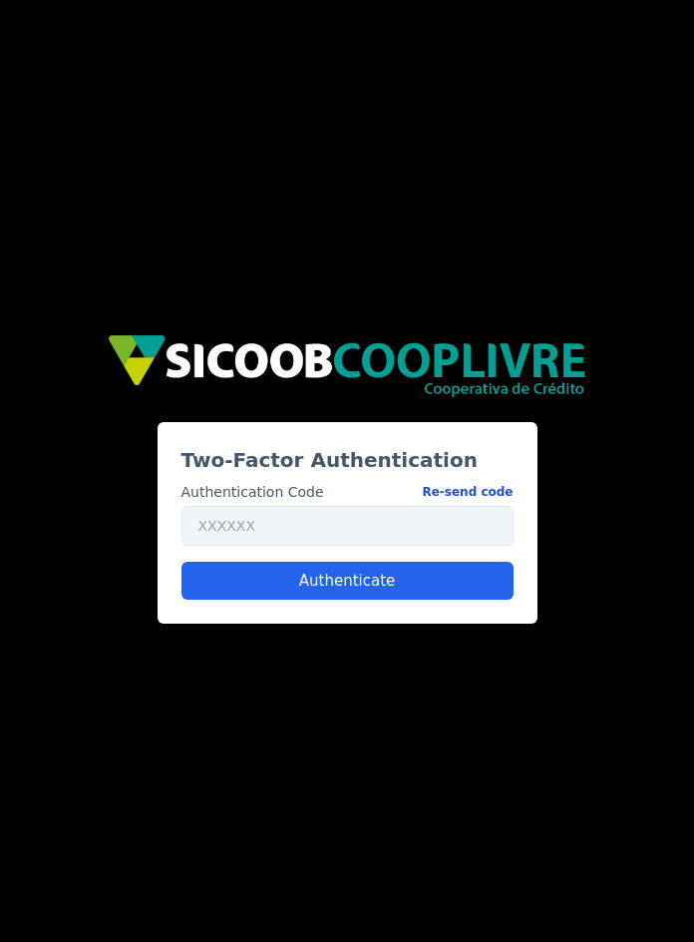
click at [482, 491] on button "Re-send code" at bounding box center [467, 492] width 91 height 21
click at [265, 523] on input "text" at bounding box center [348, 526] width 332 height 40
paste input "740210"
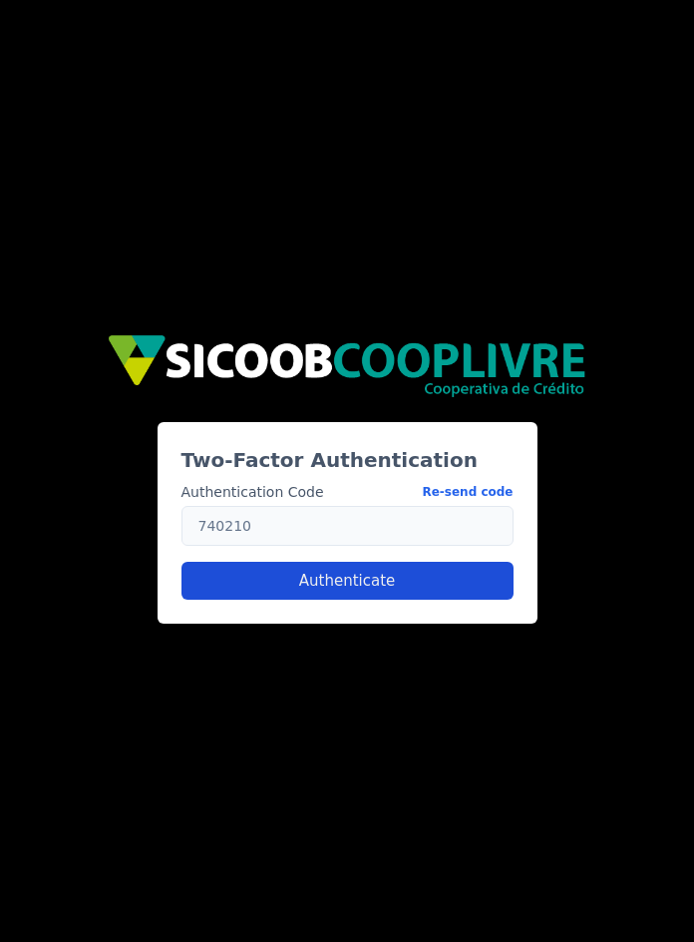
type input "740210"
click at [323, 583] on button "Authenticate" at bounding box center [348, 581] width 332 height 38
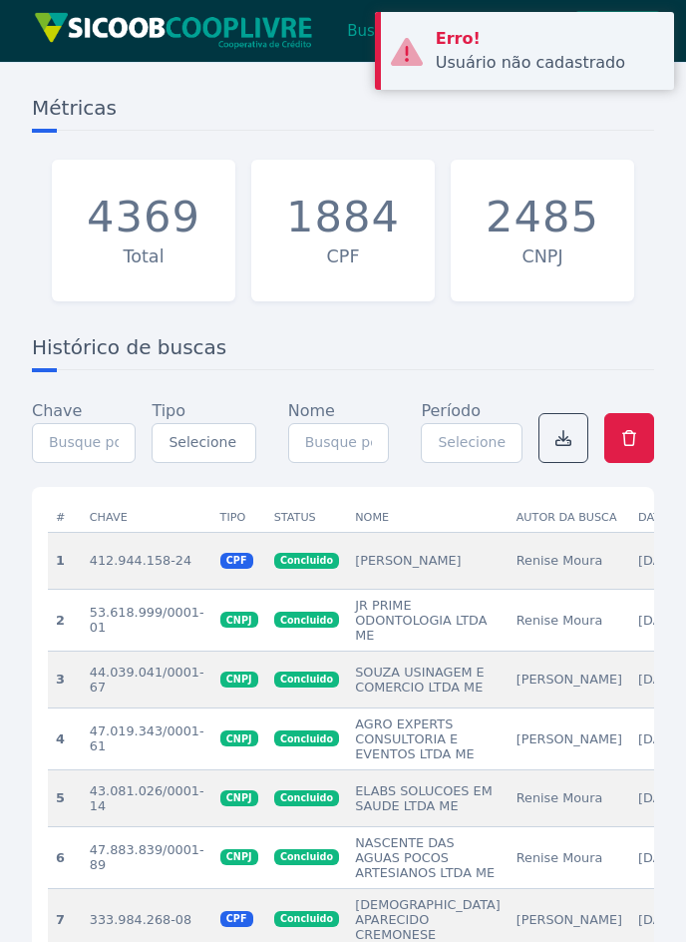
click at [107, 589] on td "412.944.158-24" at bounding box center [147, 560] width 131 height 57
drag, startPoint x: 0, startPoint y: 0, endPoint x: 202, endPoint y: 597, distance: 629.7
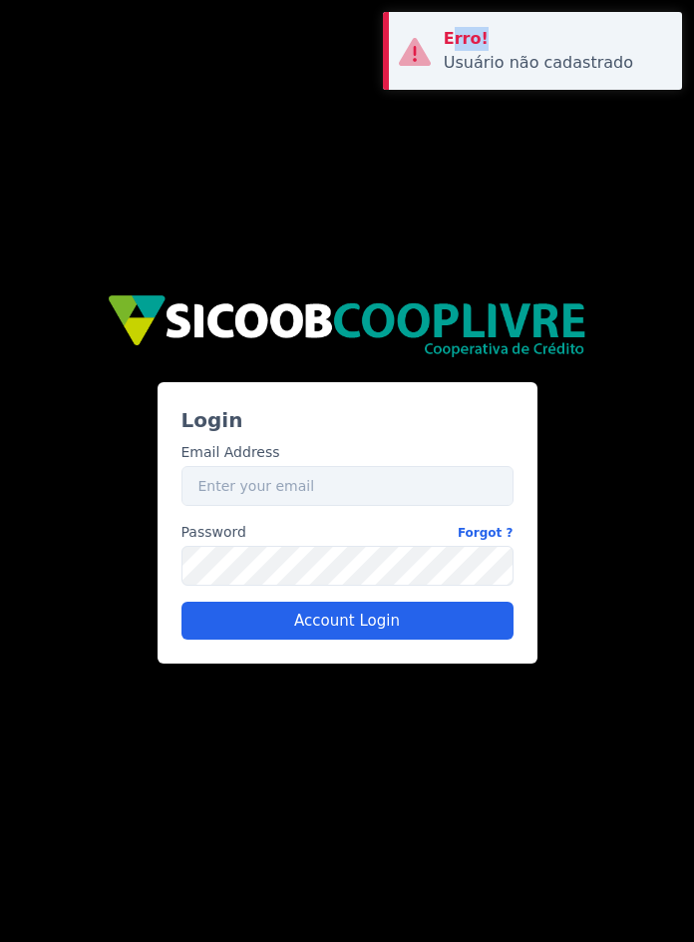
drag, startPoint x: 521, startPoint y: 43, endPoint x: 620, endPoint y: 68, distance: 101.9
click at [620, 68] on div "Erro! Usuário não cadastrado" at bounding box center [532, 51] width 299 height 78
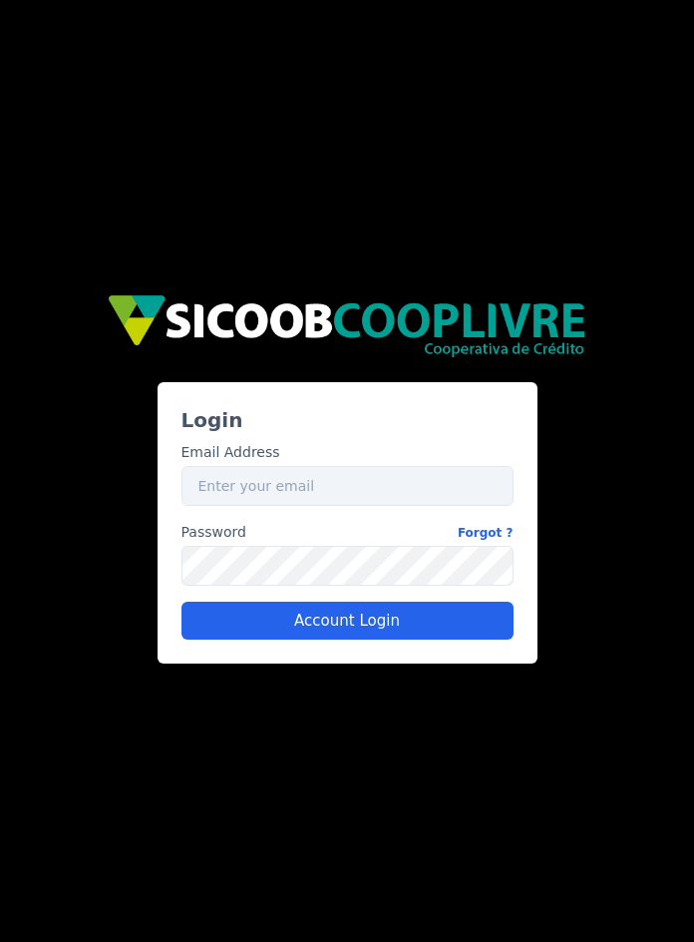
click at [615, 62] on div "Usuário não cadastrado" at bounding box center [555, 63] width 223 height 24
